Goal: Information Seeking & Learning: Learn about a topic

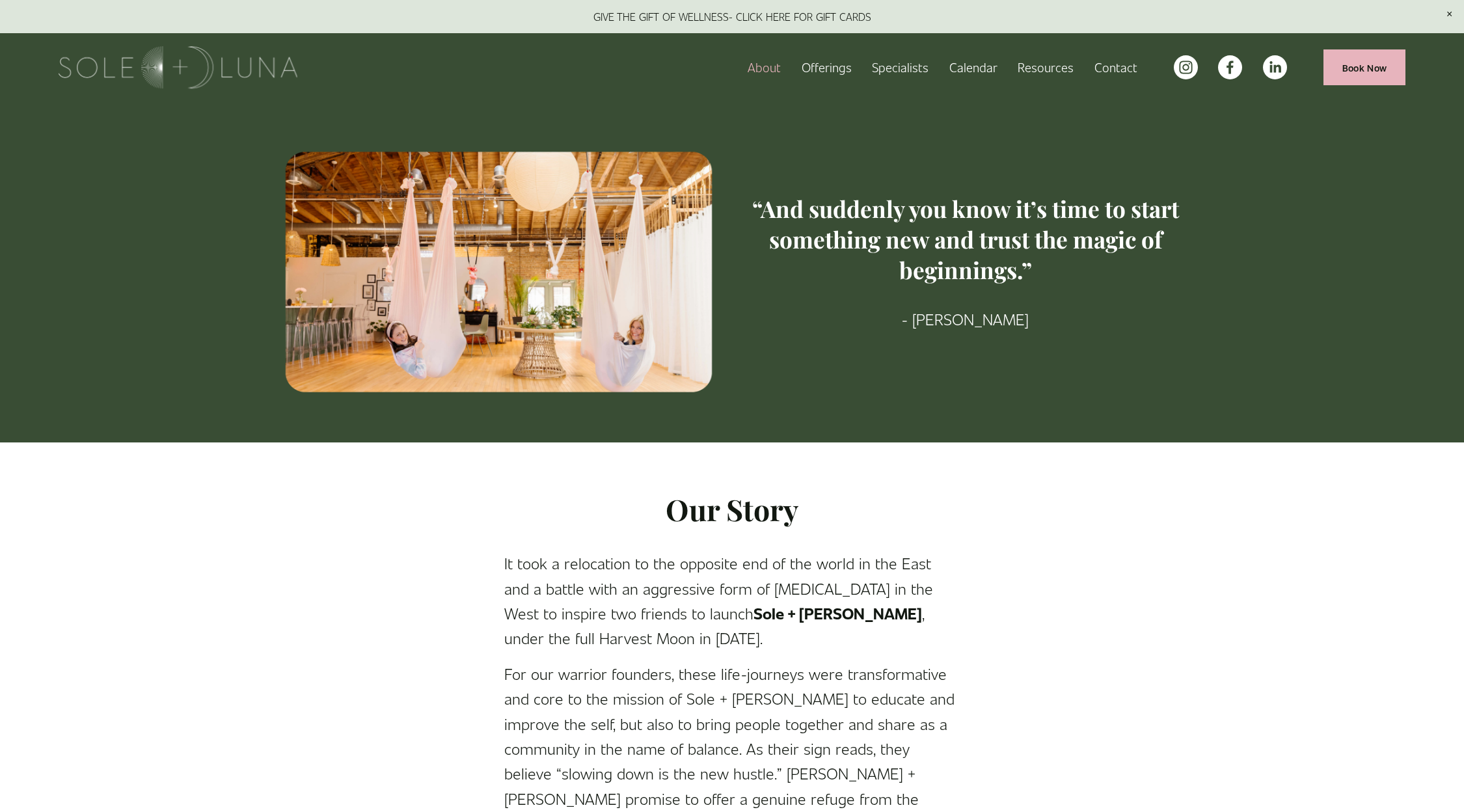
click at [898, 63] on link "Specialists" at bounding box center [900, 67] width 56 height 23
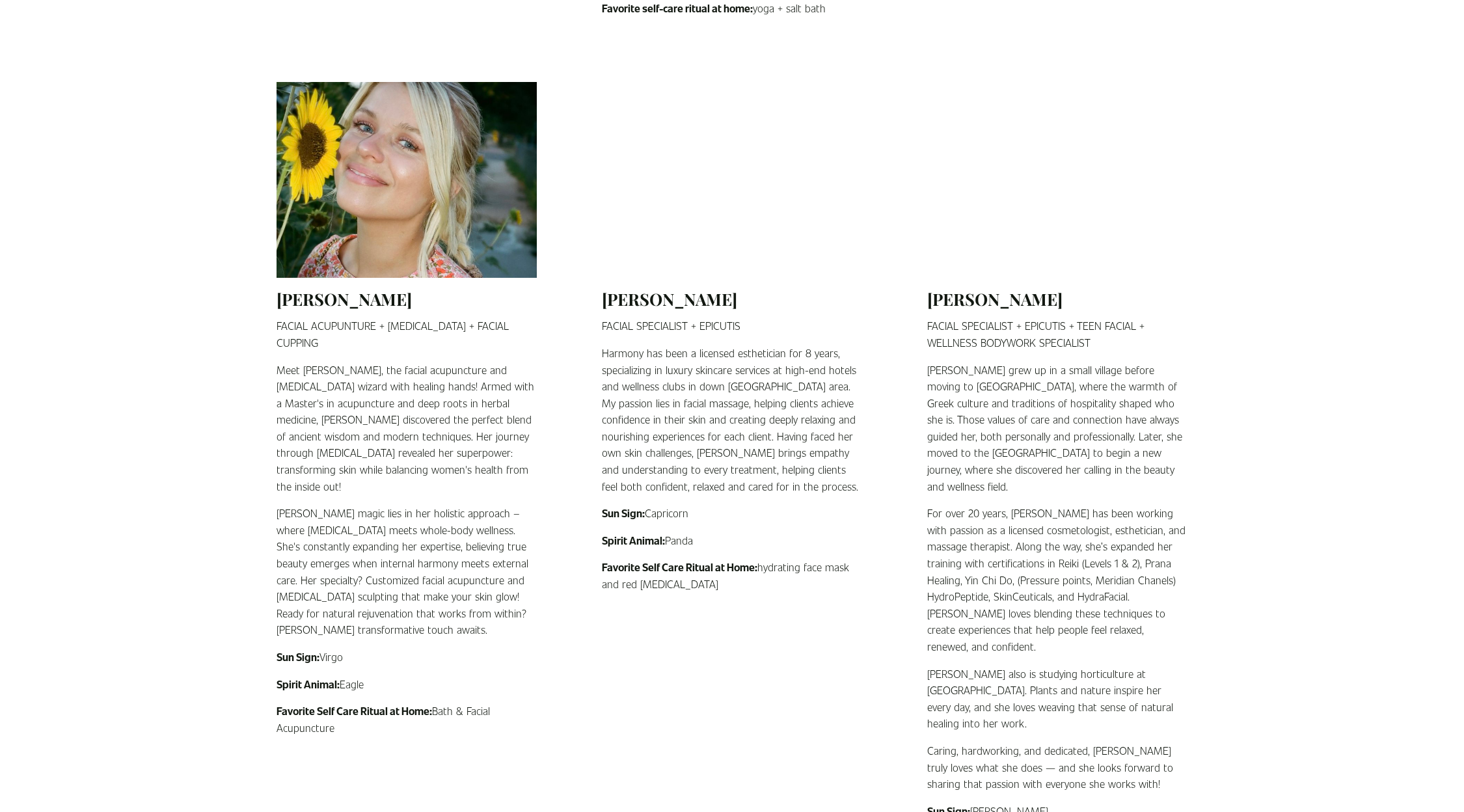
scroll to position [1952, 0]
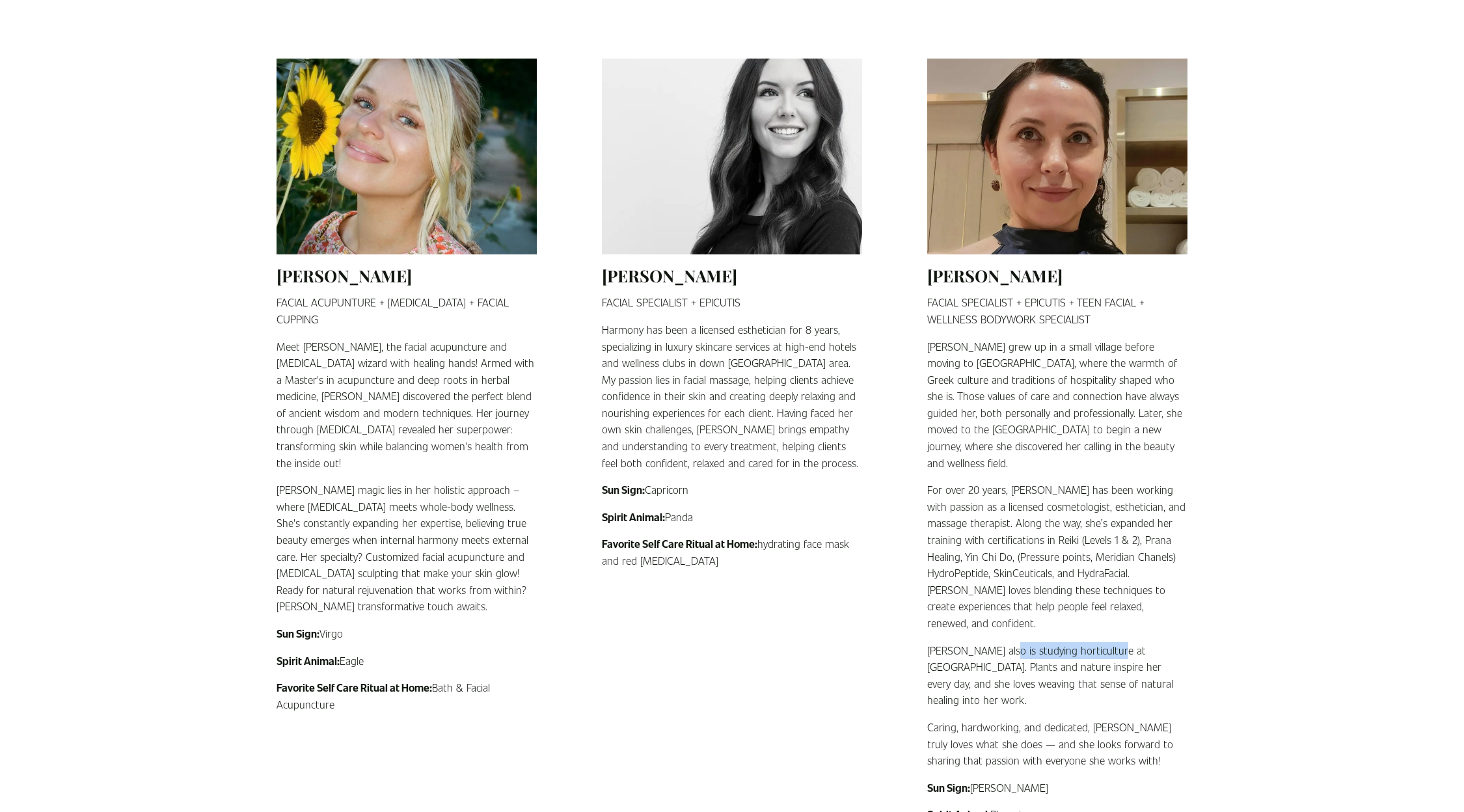
drag, startPoint x: 997, startPoint y: 589, endPoint x: 1106, endPoint y: 583, distance: 109.2
click at [1106, 642] on p "[PERSON_NAME] also is studying horticulture at [GEOGRAPHIC_DATA]. Plants and na…" at bounding box center [1058, 675] width 261 height 67
click at [1191, 582] on ul "[PERSON_NAME] [PERSON_NAME] MASTER + SPIRITUAL COACH + ORACLE CARD READINGS + S…" at bounding box center [732, 183] width 1028 height 3005
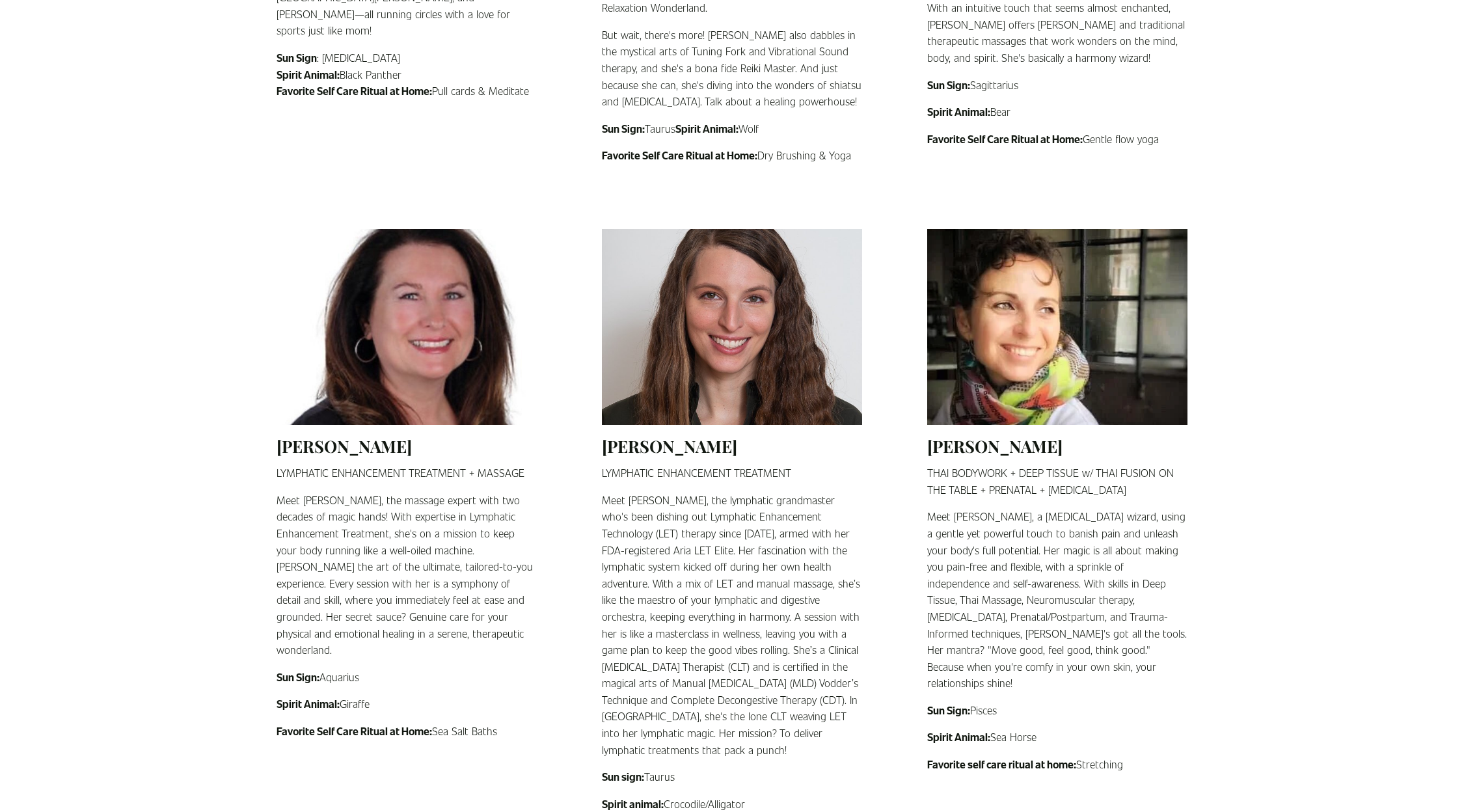
scroll to position [1171, 0]
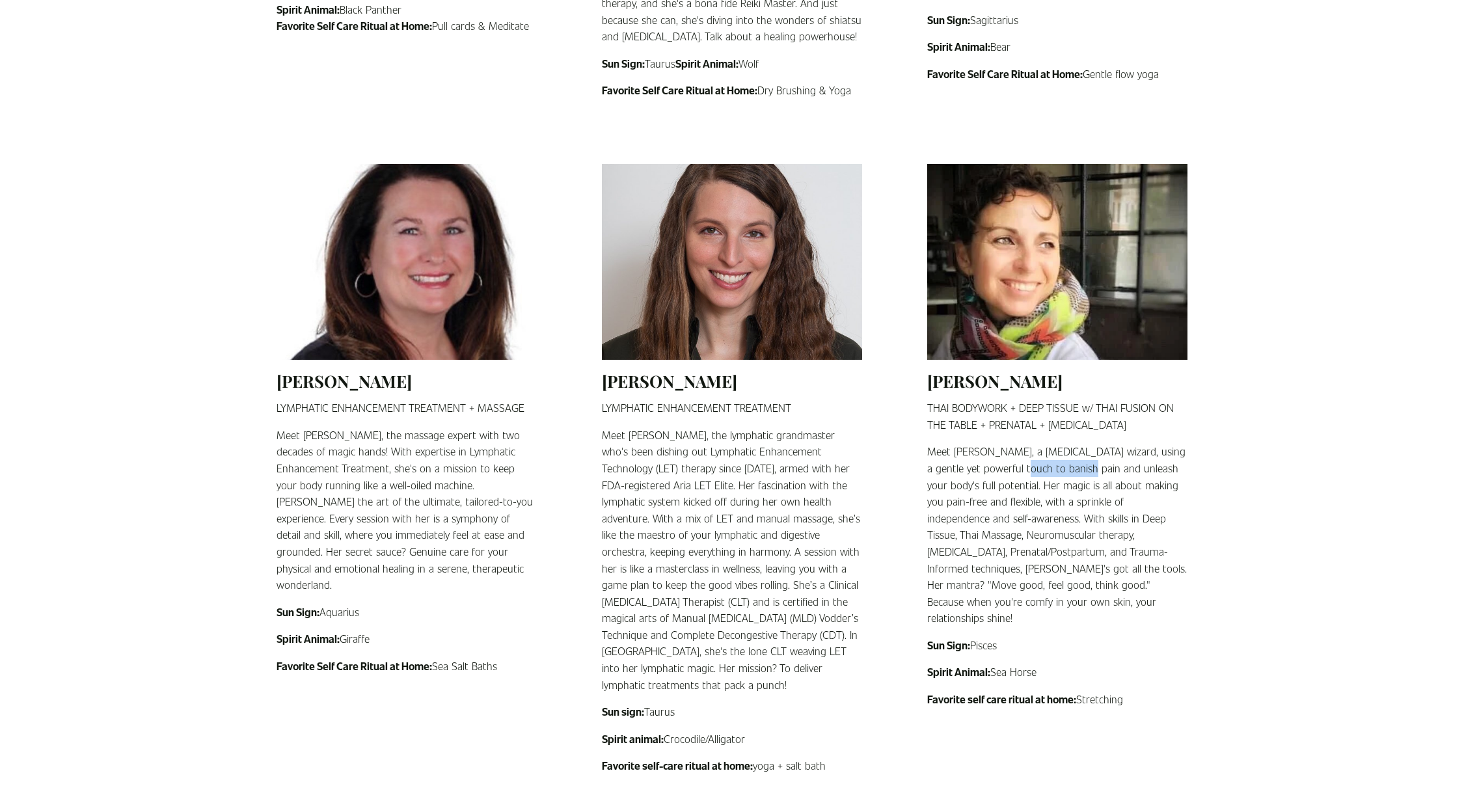
drag, startPoint x: 1003, startPoint y: 447, endPoint x: 1064, endPoint y: 451, distance: 61.1
click at [1064, 451] on p "Meet Marile, a musculoskeletal wizard, using a gentle yet powerful touch to ban…" at bounding box center [1058, 535] width 261 height 183
click at [1038, 450] on p "Meet Marile, a musculoskeletal wizard, using a gentle yet powerful touch to ban…" at bounding box center [1058, 535] width 261 height 183
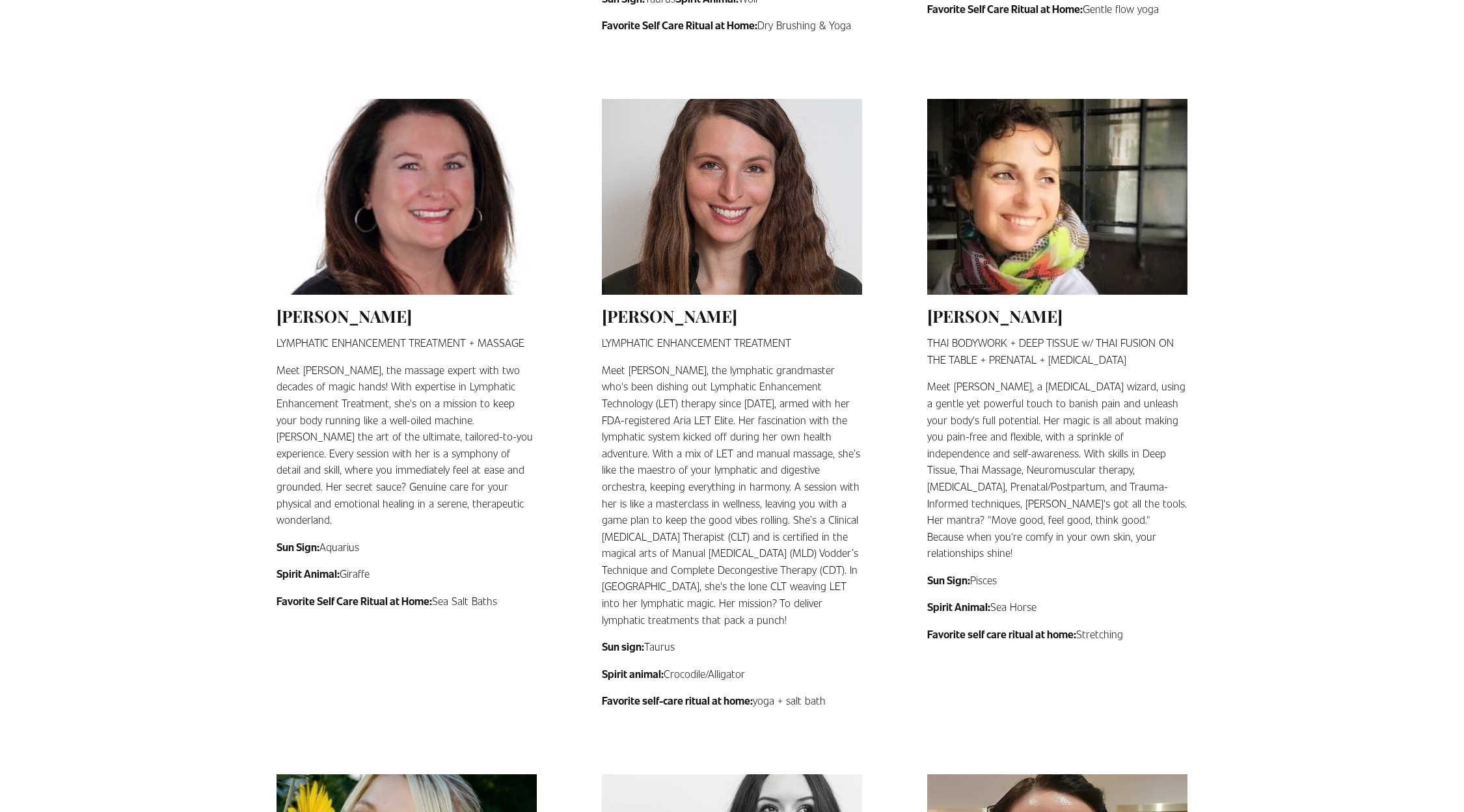
drag, startPoint x: 1037, startPoint y: 579, endPoint x: 992, endPoint y: 576, distance: 45.1
click at [992, 599] on p "Spirit Animal: Sea Horse" at bounding box center [1058, 607] width 261 height 17
click at [1078, 599] on p "Spirit Animal: Sea Horse" at bounding box center [1058, 607] width 261 height 17
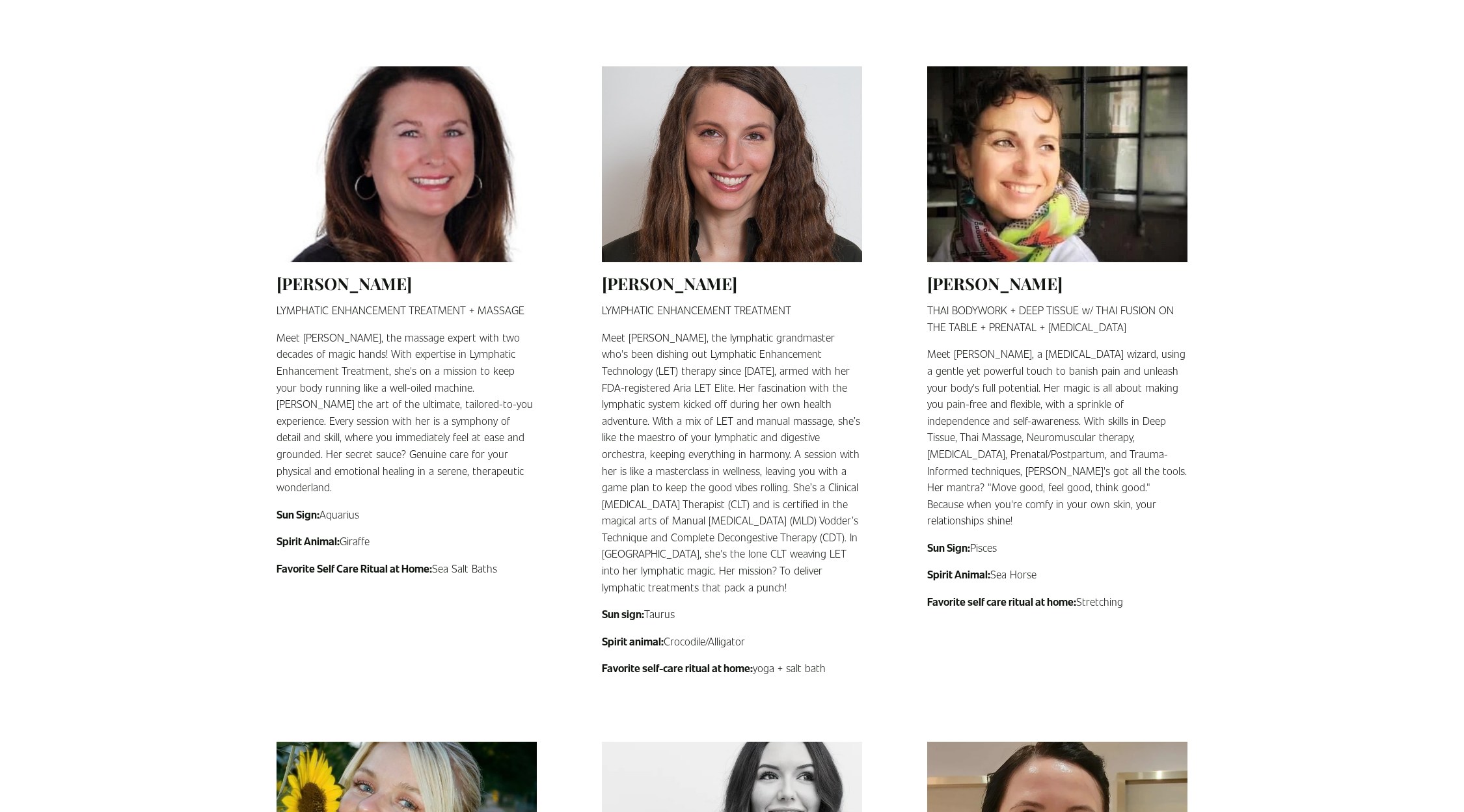
scroll to position [1301, 0]
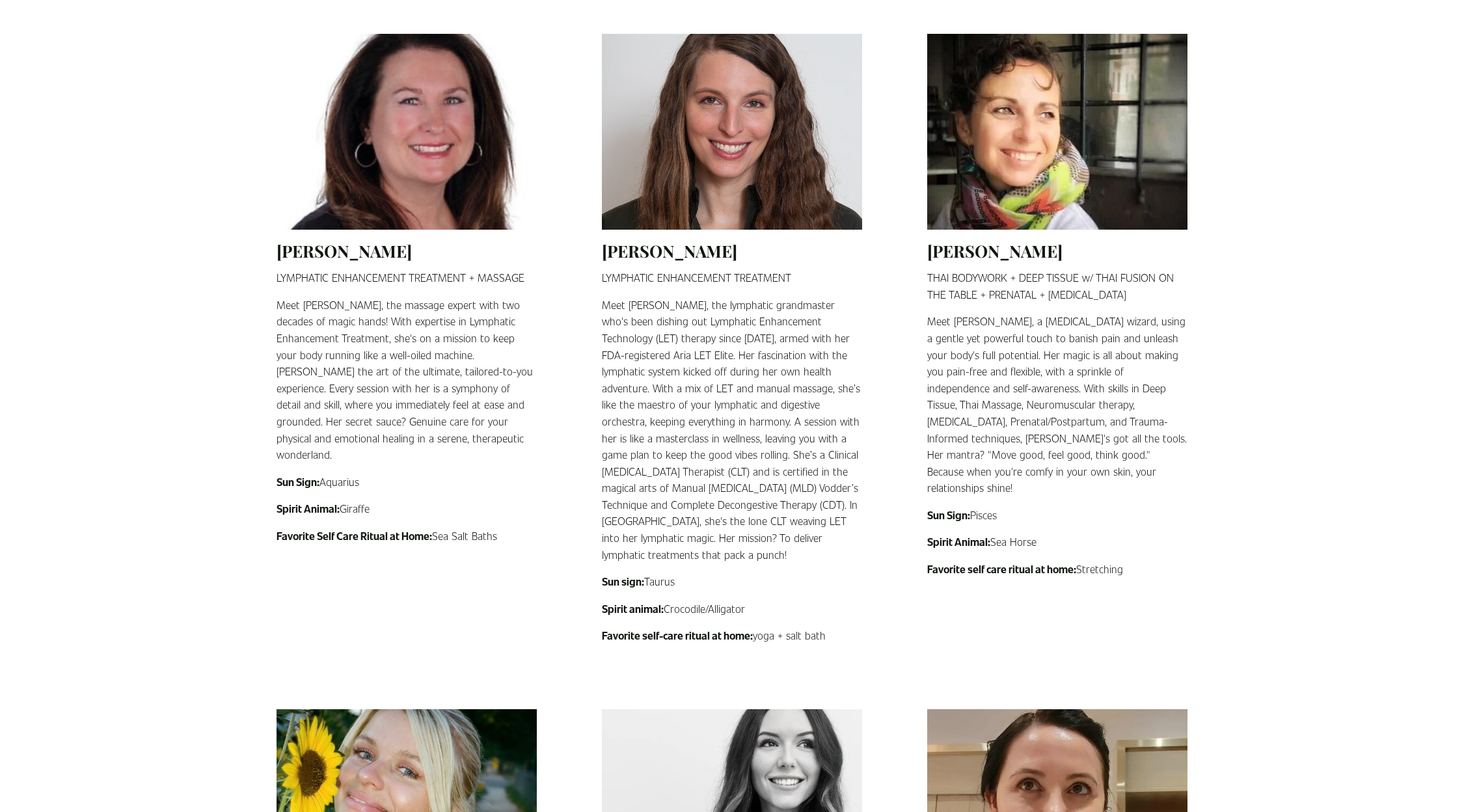
drag, startPoint x: 1039, startPoint y: 506, endPoint x: 978, endPoint y: 508, distance: 61.0
click at [978, 533] on p "Spirit Animal: Sea Horse" at bounding box center [1058, 542] width 261 height 17
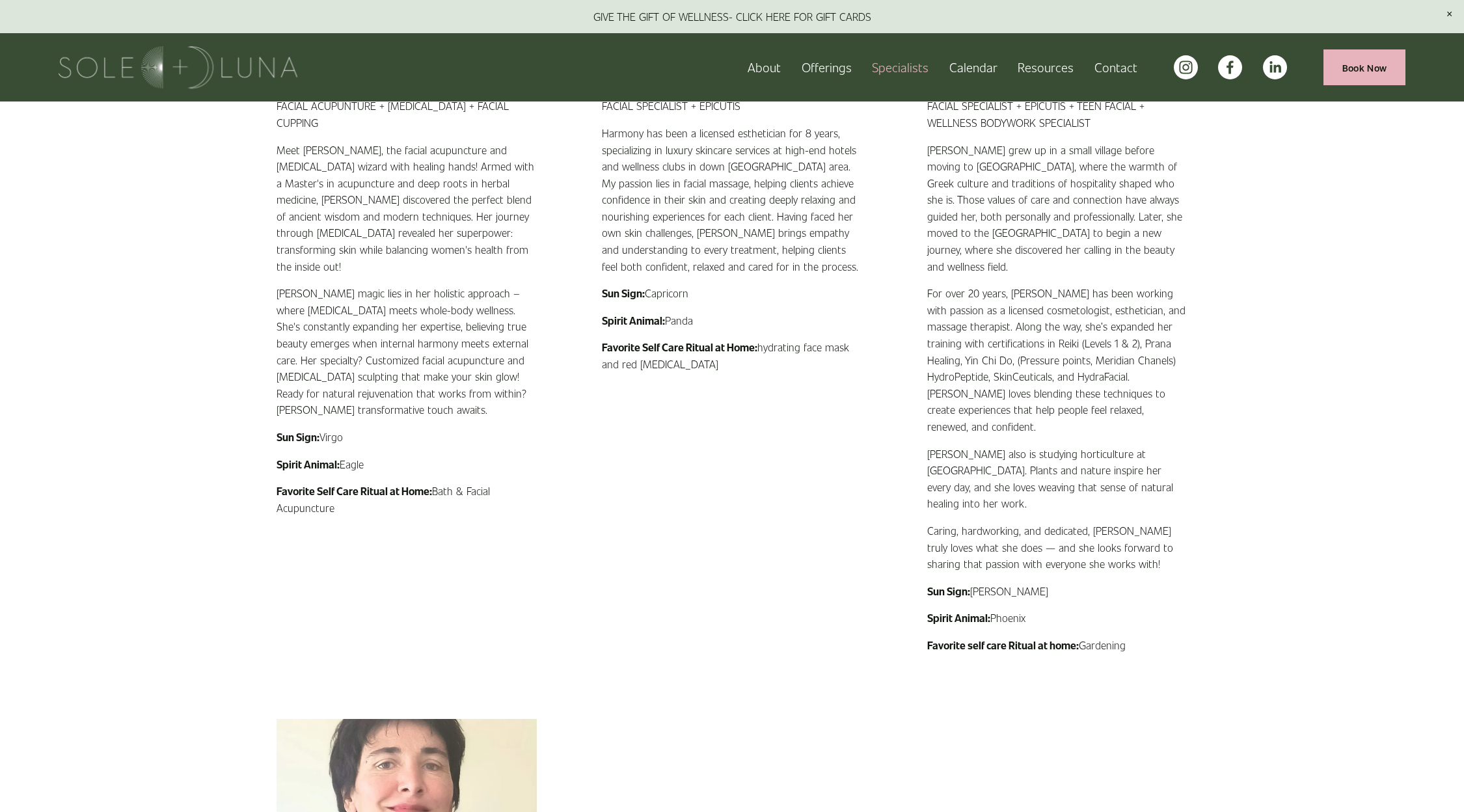
scroll to position [2147, 0]
